Goal: Find specific page/section: Find specific page/section

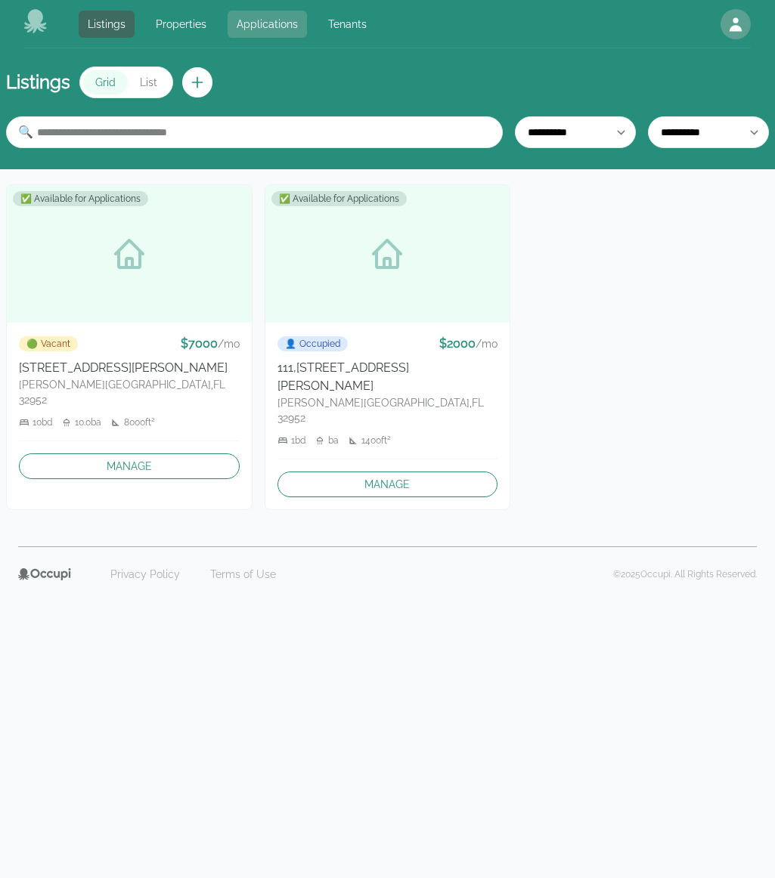
click at [260, 20] on link "Applications" at bounding box center [266, 24] width 79 height 27
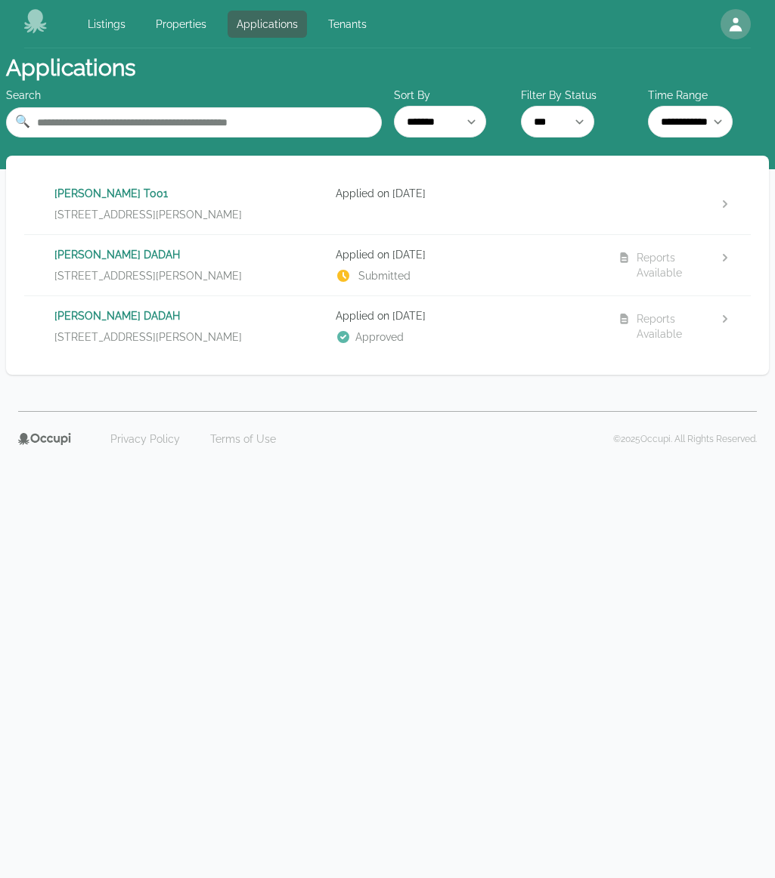
click at [215, 208] on span "[STREET_ADDRESS][PERSON_NAME]" at bounding box center [147, 214] width 187 height 15
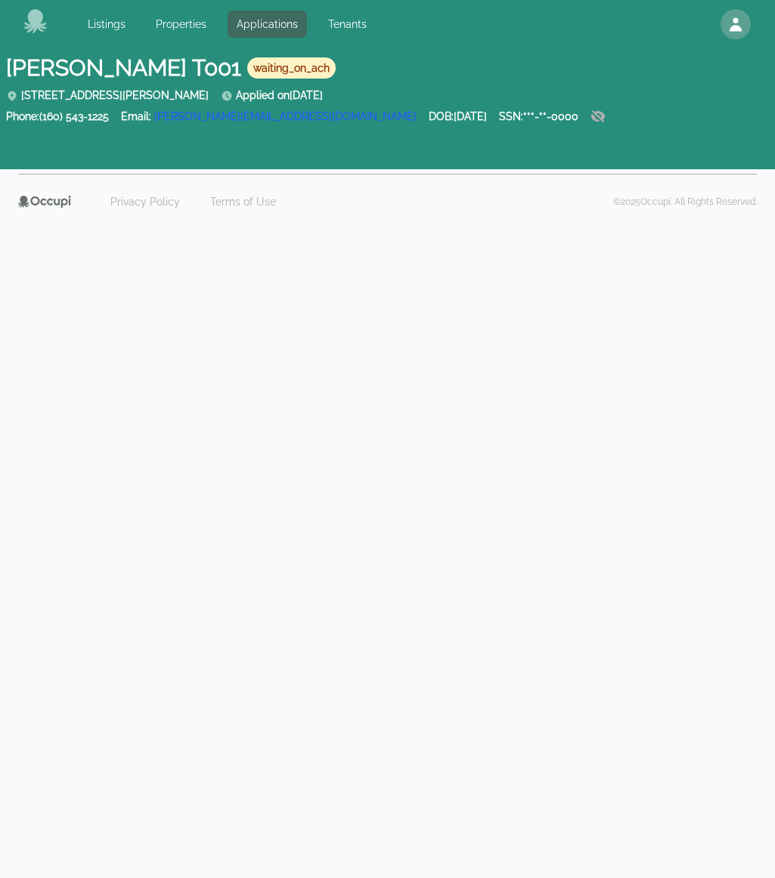
click at [225, 267] on body "Listings Properties Applications Tenants Open main menu Open user menu [PERSON_…" at bounding box center [387, 439] width 775 height 878
